Goal: Find specific page/section

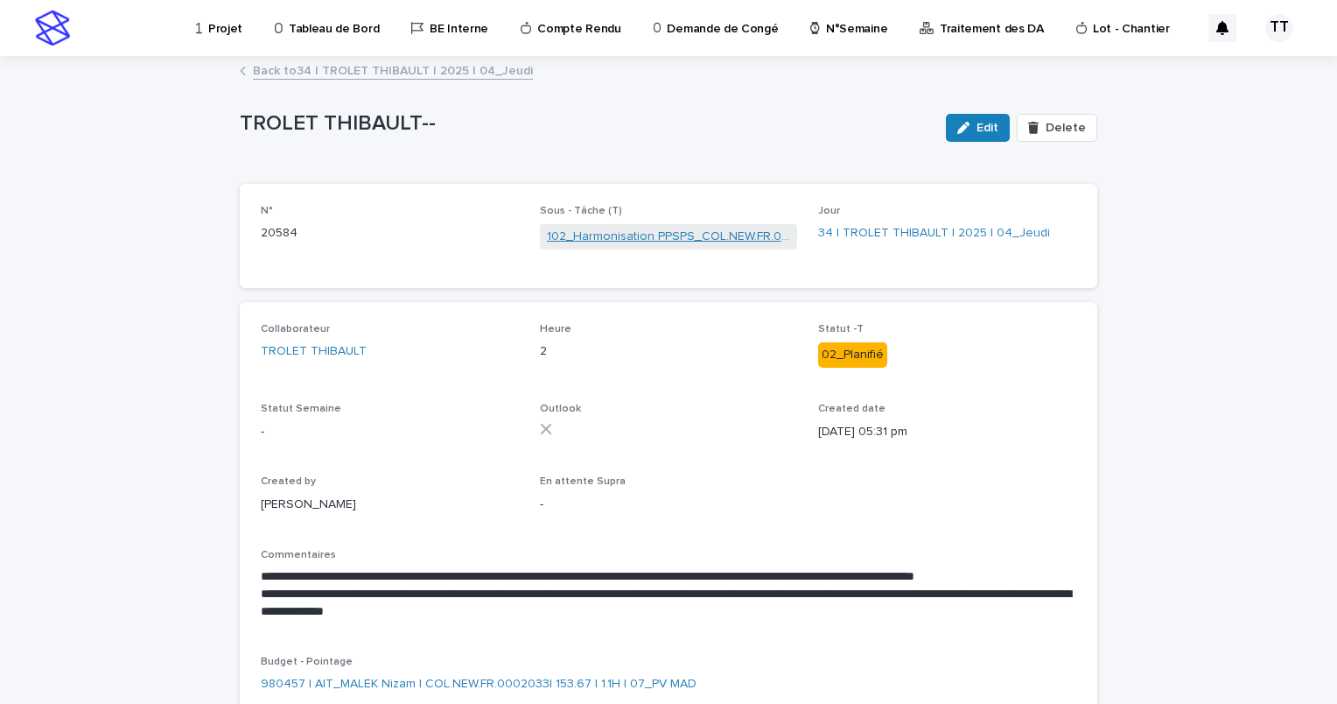
click at [579, 235] on link "102_Harmonisation PPSPS_COL.NEW.FR.0002033" at bounding box center [669, 237] width 244 height 18
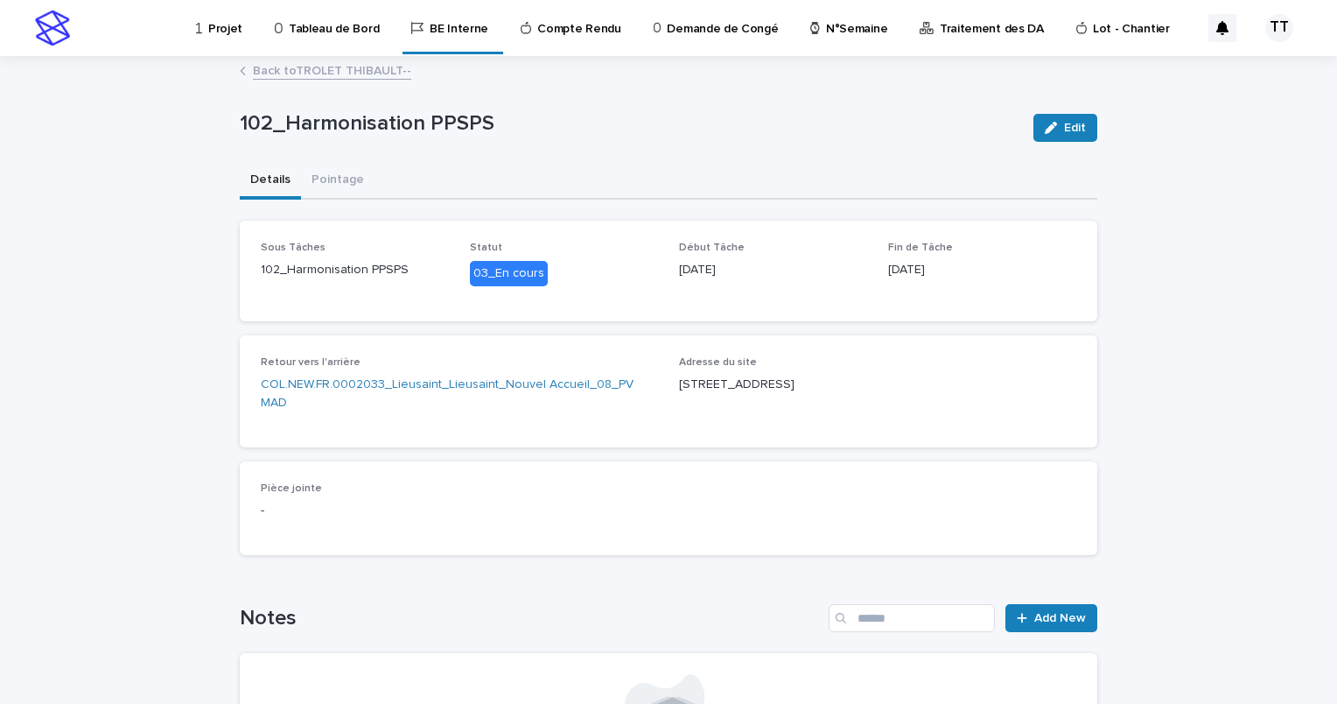
click at [361, 71] on link "Back to TROLET THIBAULT--" at bounding box center [332, 70] width 158 height 20
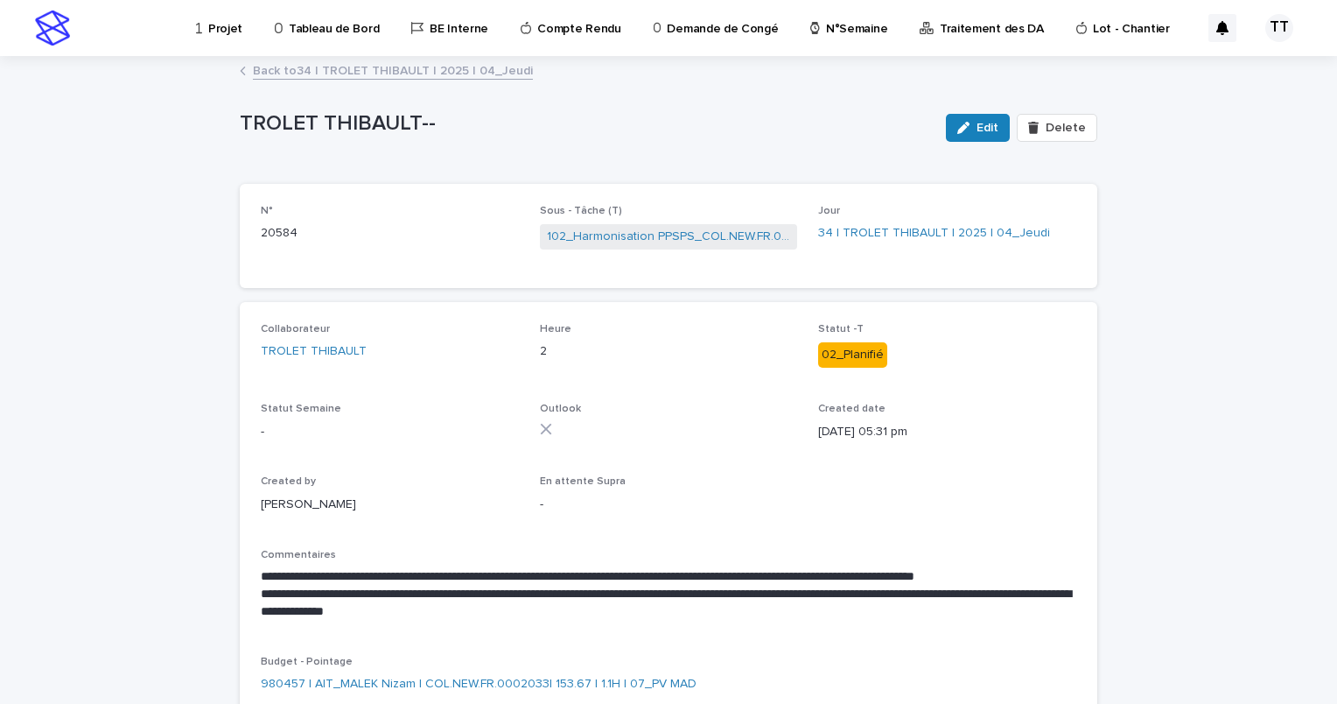
scroll to position [126, 0]
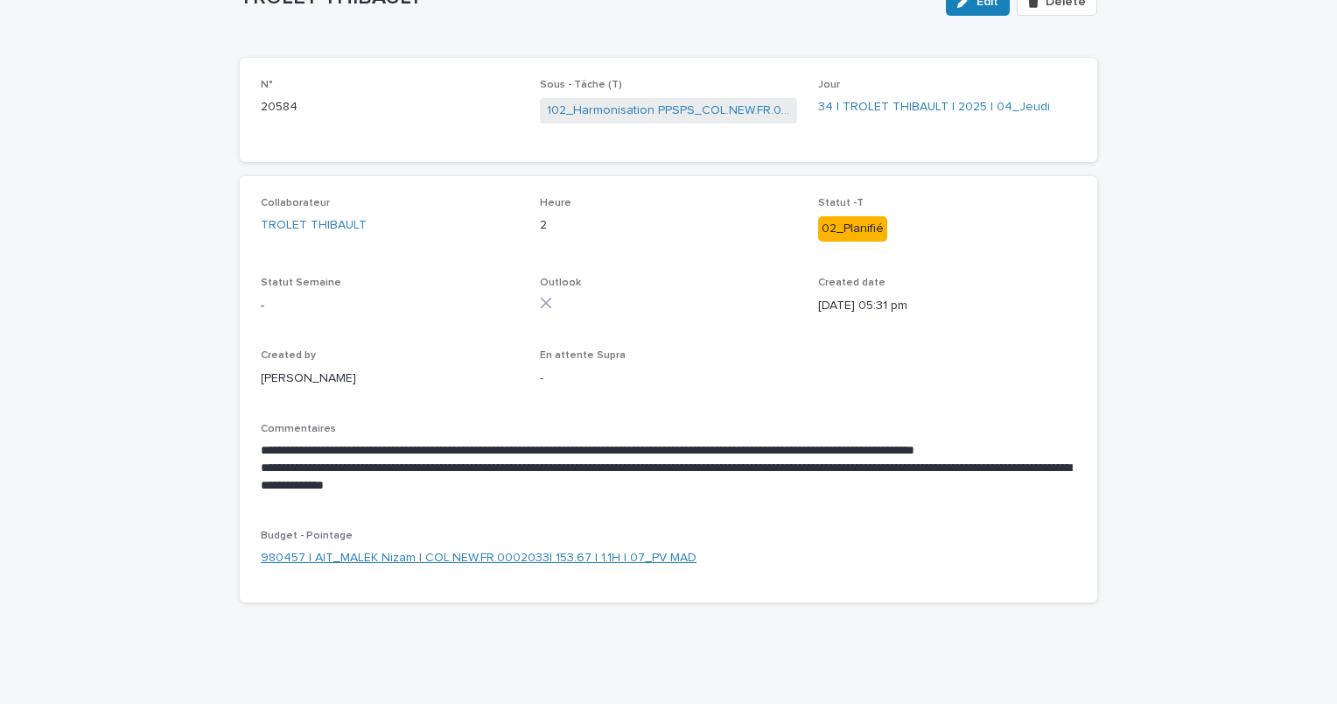
click at [401, 550] on link "980457 | AIT_MALEK Nizam | COL.NEW.FR.0002033| 153.67 | 1.1H | 07_PV MAD" at bounding box center [479, 558] width 436 height 18
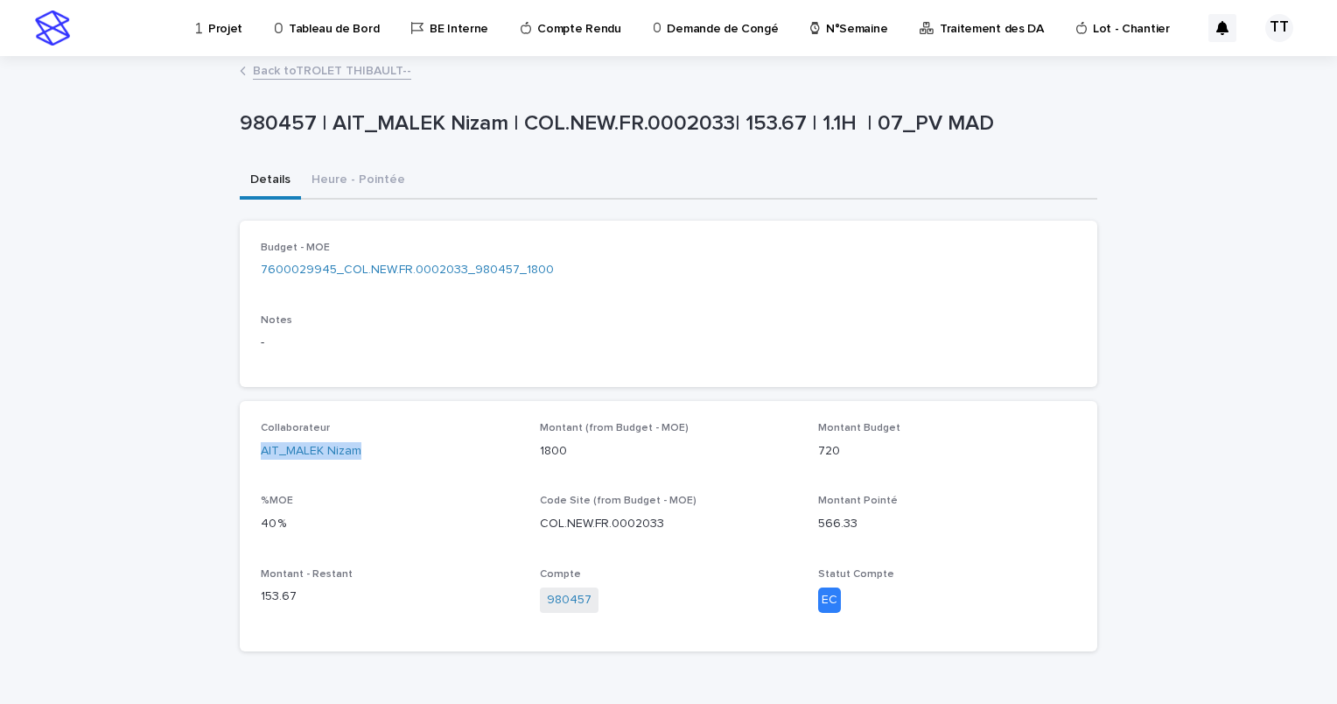
drag, startPoint x: 408, startPoint y: 448, endPoint x: 231, endPoint y: 453, distance: 176.9
click at [231, 453] on div "Loading... Saving… Loading... Saving… 980457 | AIT_MALEK Nizam | COL.NEW.FR.000…" at bounding box center [668, 383] width 875 height 651
copy link "AIT_MALEK Nizam"
